Goal: Go to known website: Access a specific website the user already knows

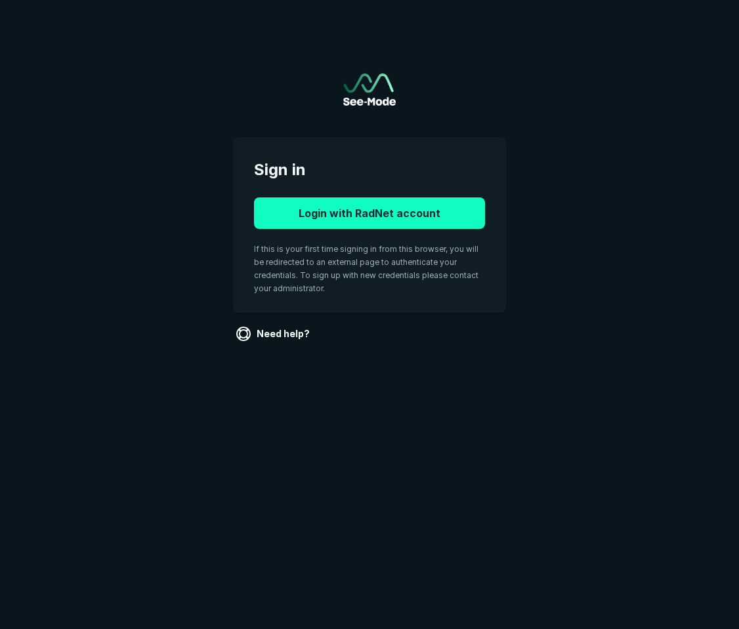
click at [431, 213] on button "Login with RadNet account" at bounding box center [369, 214] width 231 height 32
